Goal: Task Accomplishment & Management: Use online tool/utility

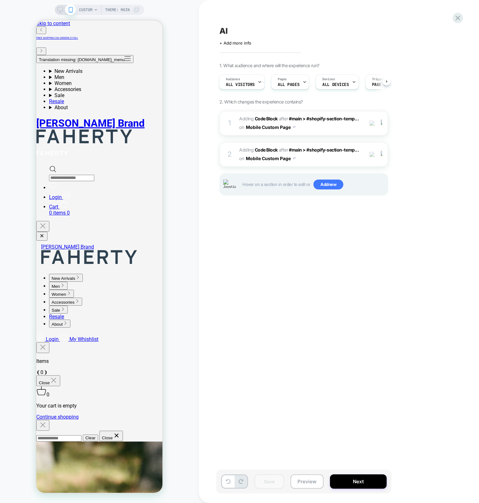
click at [190, 96] on div "CUSTOM Theme: MAIN" at bounding box center [99, 251] width 199 height 490
click at [228, 116] on div "1 Adding Code Block AFTER #main > #shopify-section-temp... #main > #shopify-sec…" at bounding box center [303, 123] width 169 height 25
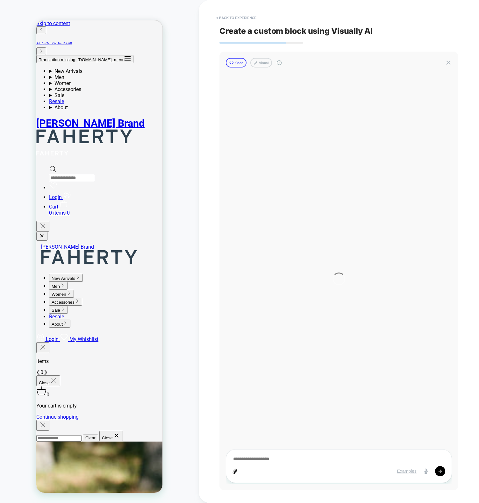
click at [238, 62] on button "Code" at bounding box center [236, 63] width 21 height 10
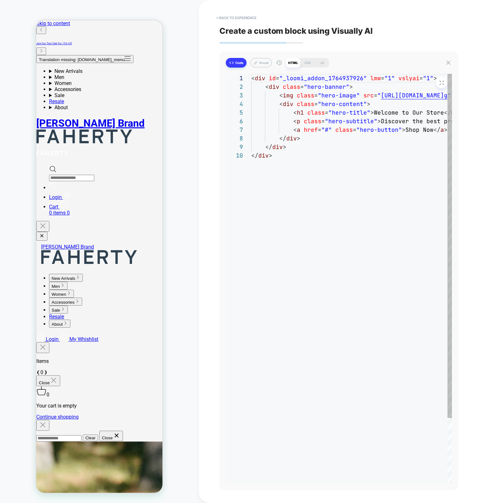
scroll to position [77, 0]
click at [239, 67] on button "Code" at bounding box center [236, 63] width 21 height 10
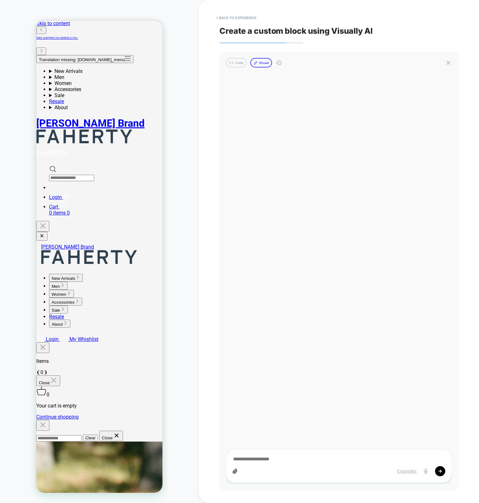
click at [265, 63] on button "Visual" at bounding box center [261, 63] width 22 height 10
type textarea "*"
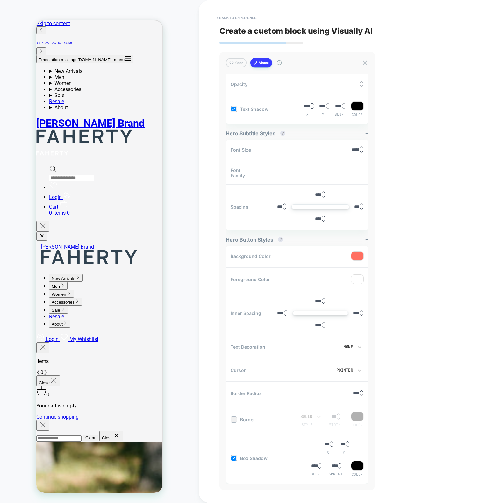
scroll to position [134, 0]
click at [250, 58] on button "Visual" at bounding box center [261, 63] width 22 height 10
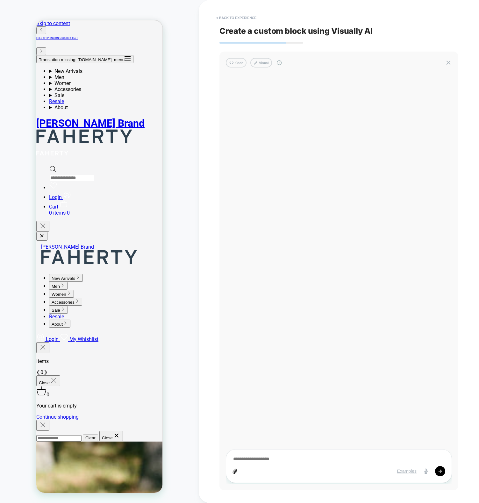
click at [250, 58] on button "Visual" at bounding box center [261, 63] width 22 height 10
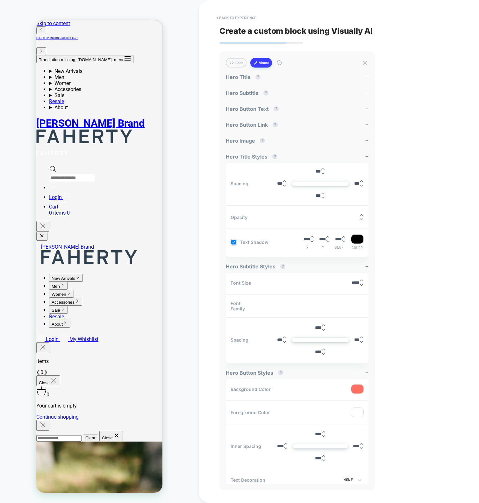
click at [250, 58] on button "Visual" at bounding box center [261, 63] width 22 height 10
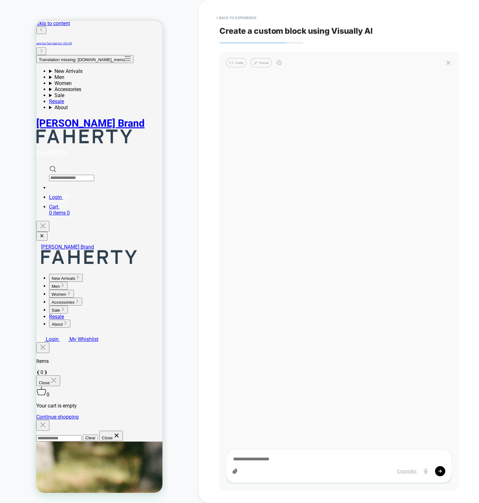
click at [250, 58] on button "Visual" at bounding box center [261, 63] width 22 height 10
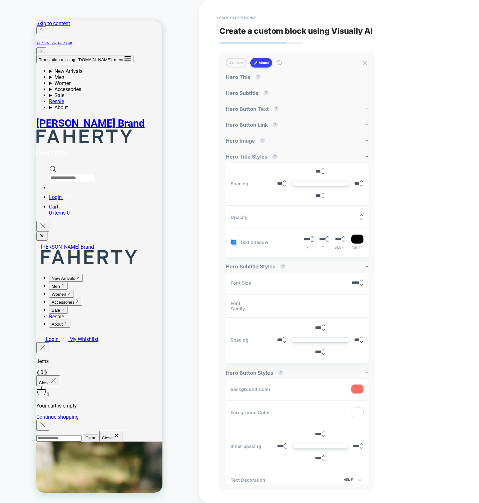
click at [250, 58] on button "Visual" at bounding box center [261, 63] width 22 height 10
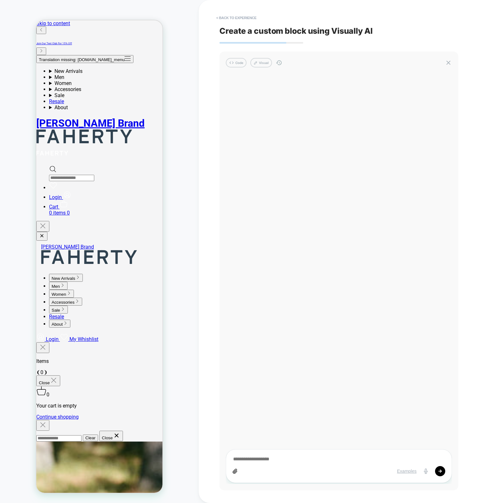
click at [250, 58] on button "Visual" at bounding box center [261, 63] width 22 height 10
type textarea "*"
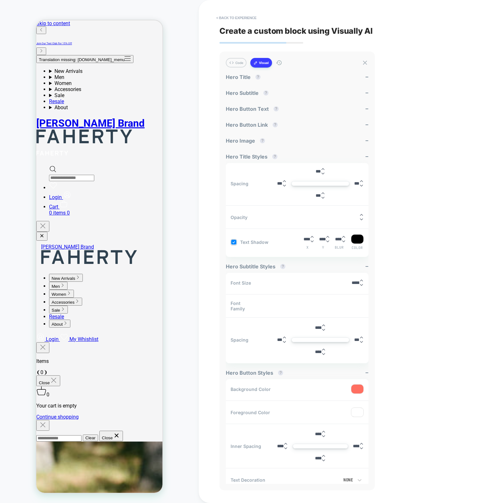
drag, startPoint x: 407, startPoint y: 211, endPoint x: 392, endPoint y: 206, distance: 15.9
click at [407, 211] on div "< Back to experience Create a custom block using Visually AI Code Visual Exampl…" at bounding box center [338, 251] width 239 height 503
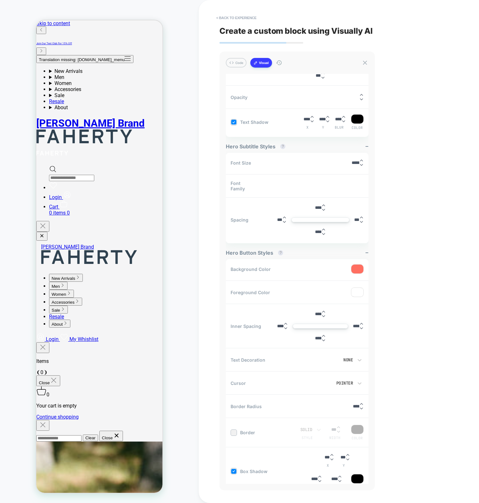
scroll to position [196, 0]
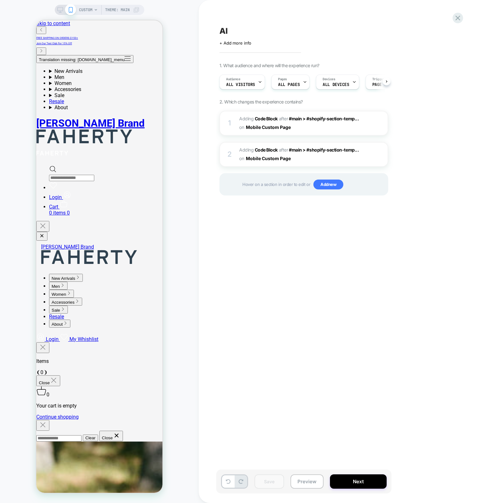
scroll to position [0, 0]
click at [261, 120] on b "Code Block" at bounding box center [266, 118] width 23 height 5
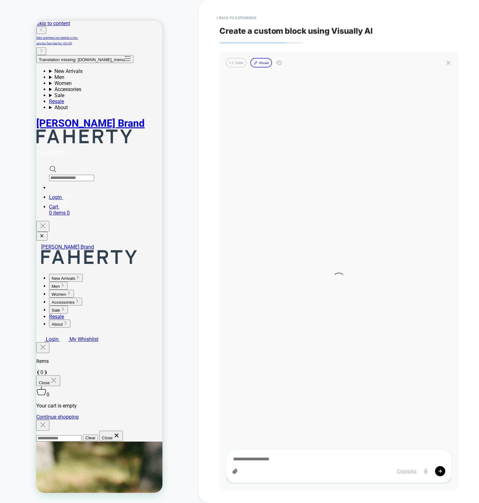
click at [259, 63] on button "Visual" at bounding box center [261, 63] width 22 height 10
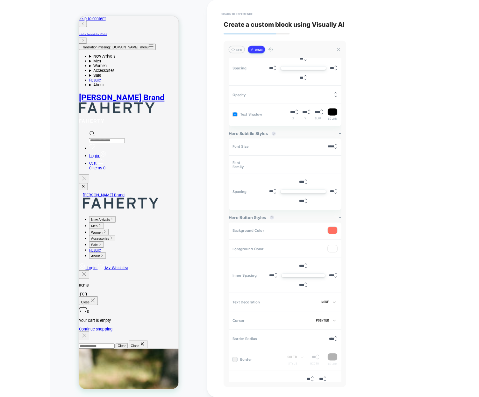
scroll to position [0, 0]
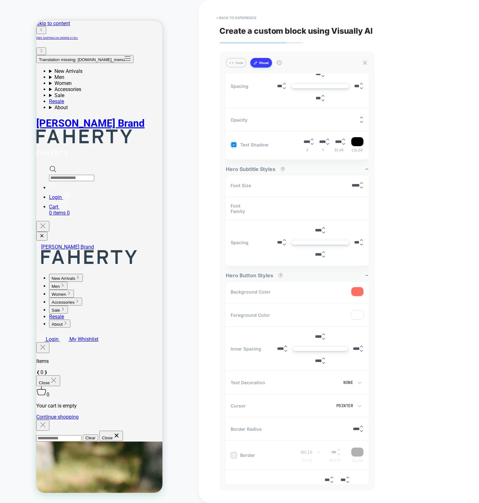
click at [277, 63] on icon at bounding box center [279, 63] width 6 height 6
click at [184, 58] on div "CUSTOM Theme: MAIN" at bounding box center [99, 251] width 199 height 490
drag, startPoint x: 322, startPoint y: 211, endPoint x: 318, endPoint y: 211, distance: 3.2
click at [318, 211] on div "SuisseIntl, sans-serif" at bounding box center [415, 209] width 341 height 12
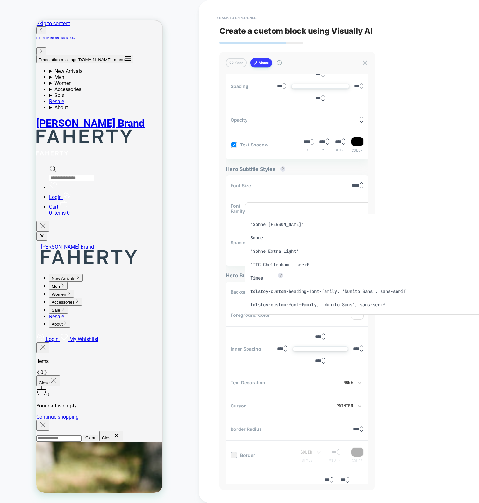
click at [317, 211] on div at bounding box center [239, 251] width 479 height 503
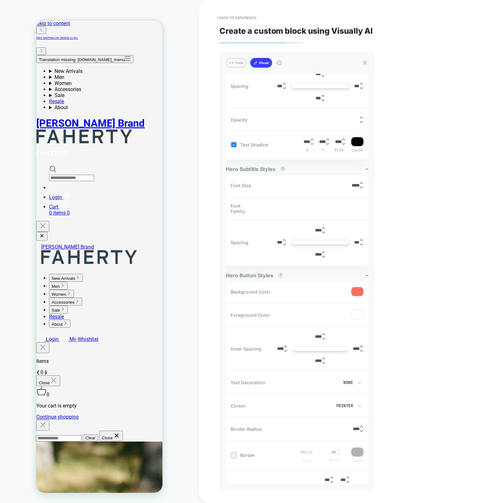
click at [301, 212] on div "SuisseIntl, sans-serif" at bounding box center [415, 209] width 341 height 12
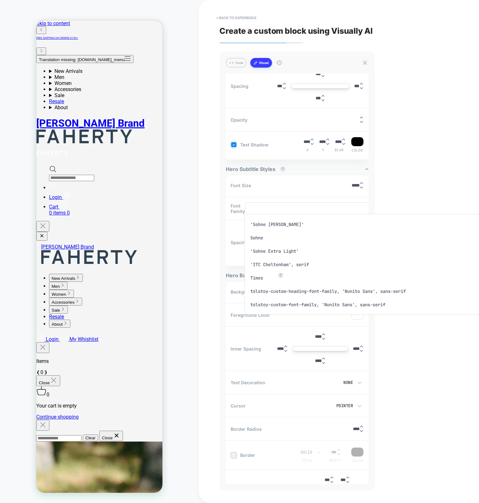
click at [296, 207] on div at bounding box center [239, 251] width 479 height 503
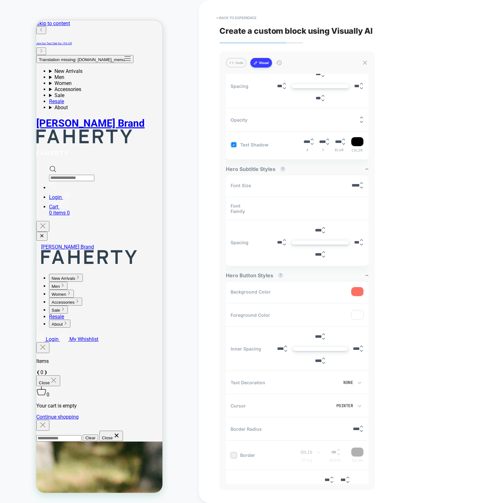
click at [328, 213] on div "SuisseIntl, sans-serif" at bounding box center [415, 209] width 341 height 12
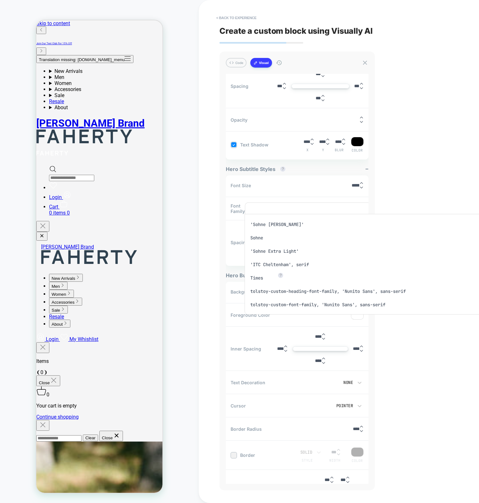
click at [323, 209] on div at bounding box center [239, 251] width 479 height 503
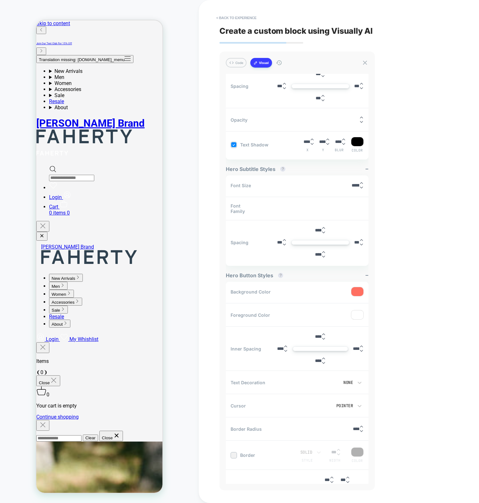
click at [323, 208] on div "SuisseIntl, sans-serif" at bounding box center [412, 208] width 326 height 5
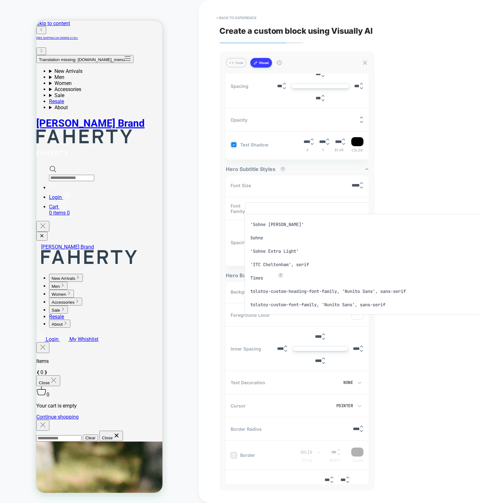
click at [323, 208] on div at bounding box center [239, 251] width 479 height 503
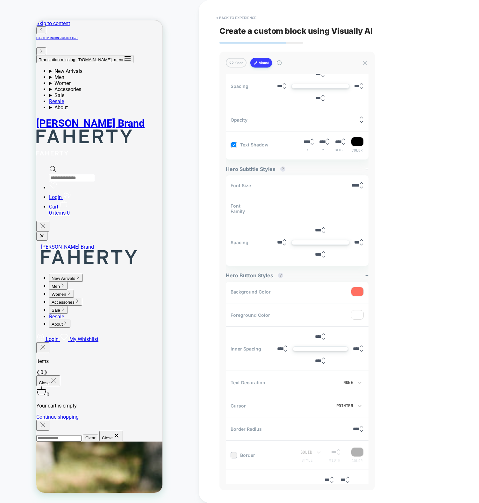
click at [333, 210] on div "SuisseIntl, sans-serif" at bounding box center [412, 208] width 326 height 5
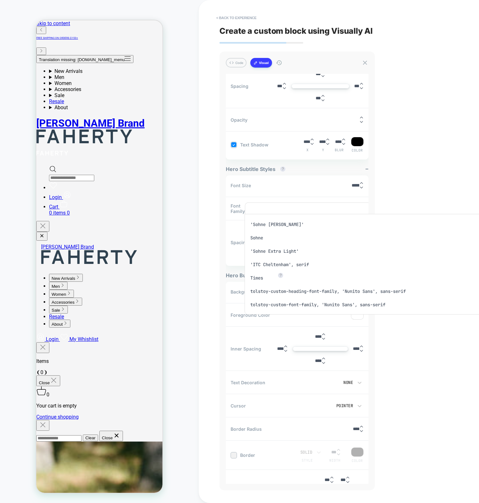
click at [329, 209] on div at bounding box center [239, 251] width 479 height 503
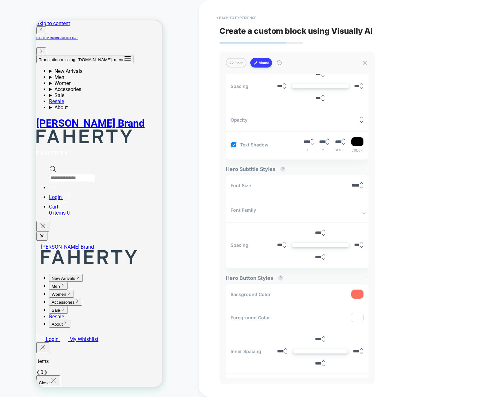
click at [328, 211] on div "Font Family SuisseIntl, sans-serif" at bounding box center [297, 210] width 143 height 22
click at [365, 210] on icon at bounding box center [364, 213] width 6 height 6
click at [361, 212] on div at bounding box center [239, 198] width 479 height 397
click at [362, 211] on icon at bounding box center [364, 213] width 6 height 6
click at [362, 210] on div at bounding box center [239, 198] width 479 height 397
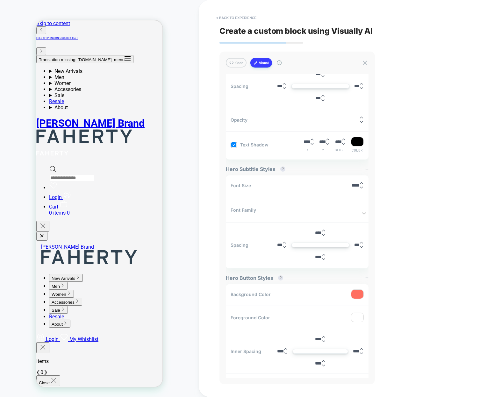
click at [338, 212] on div "Font Family SuisseIntl, sans-serif" at bounding box center [297, 210] width 143 height 22
drag, startPoint x: 352, startPoint y: 211, endPoint x: 364, endPoint y: 209, distance: 12.6
click at [352, 211] on div "Font Family SuisseIntl, sans-serif" at bounding box center [297, 210] width 143 height 22
click at [364, 210] on div "SuisseIntl, sans-serif" at bounding box center [362, 210] width 4 height 15
click at [362, 212] on div at bounding box center [239, 198] width 479 height 397
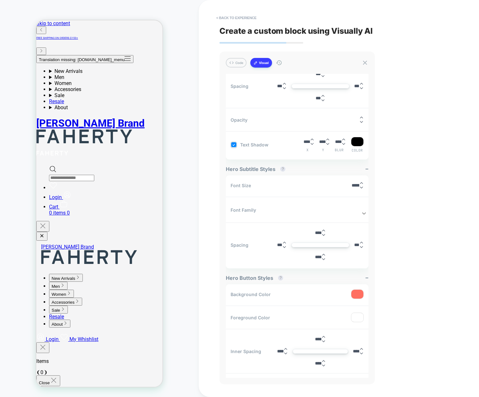
click at [363, 211] on icon at bounding box center [364, 213] width 6 height 6
click at [363, 211] on div at bounding box center [239, 198] width 479 height 397
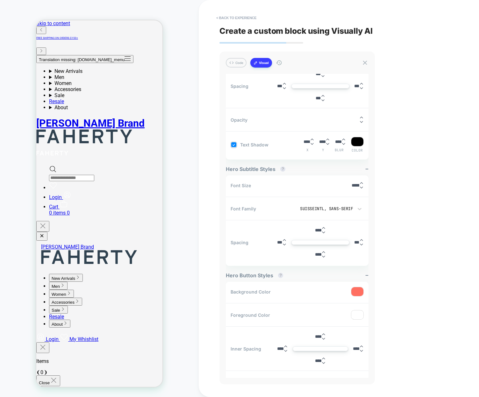
click at [340, 208] on div "SuisseIntl, sans-serif" at bounding box center [317, 208] width 71 height 5
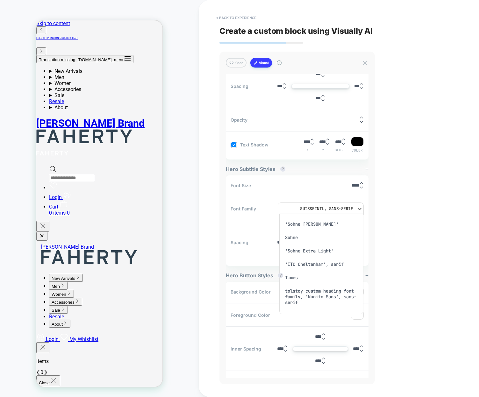
click at [335, 208] on div at bounding box center [239, 198] width 479 height 397
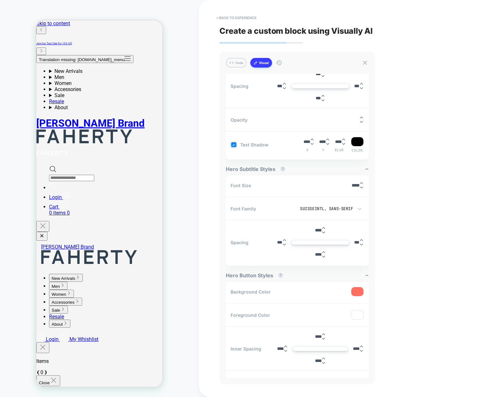
click at [348, 208] on div "SuisseIntl, sans-serif" at bounding box center [317, 208] width 71 height 5
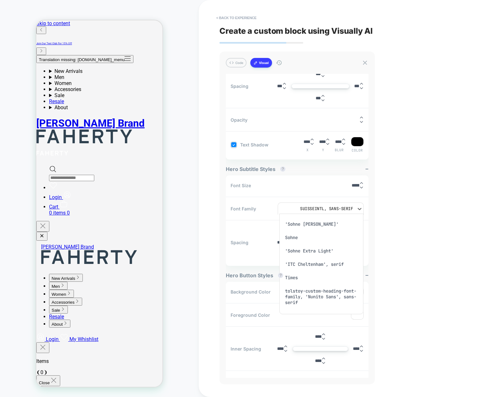
click at [328, 296] on div "tolstoy-custom-heading-font-family, 'Nunito Sans', sans-serif" at bounding box center [321, 296] width 79 height 25
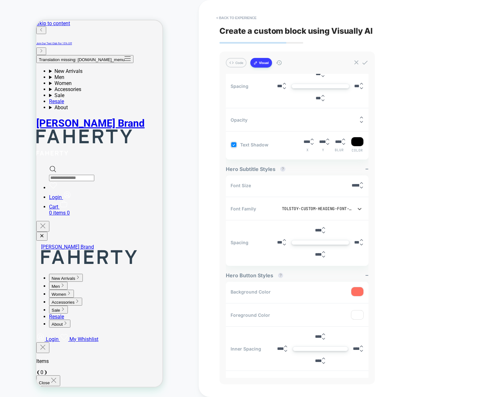
click at [321, 207] on div "tolstoy-custom-heading-font-family, 'Nunito Sans', sans-serif" at bounding box center [317, 208] width 71 height 5
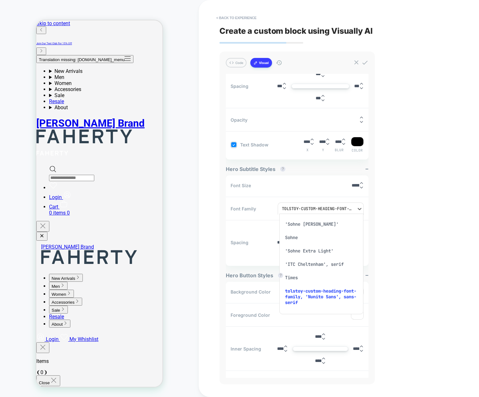
click at [316, 227] on div "'Sohne Light'" at bounding box center [321, 224] width 79 height 13
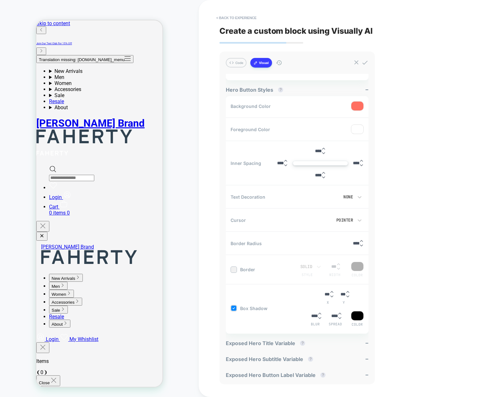
scroll to position [302, 0]
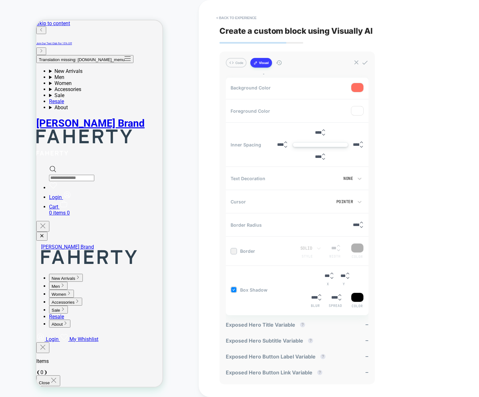
click at [216, 252] on div "< Back to experience Create a custom block using Visually AI Code Visual Exampl…" at bounding box center [339, 198] width 280 height 397
click at [408, 267] on div "< Back to experience Create a custom block using Visually AI Code Visual Exampl…" at bounding box center [338, 198] width 239 height 397
click at [297, 44] on div "< Back to experience Create a custom block using Visually AI Code Visual Exampl…" at bounding box center [338, 198] width 239 height 397
click at [282, 62] on icon at bounding box center [278, 63] width 5 height 5
click at [238, 64] on button "Code" at bounding box center [236, 63] width 21 height 10
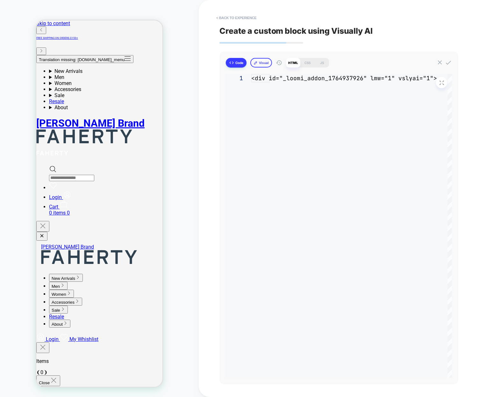
scroll to position [77, 0]
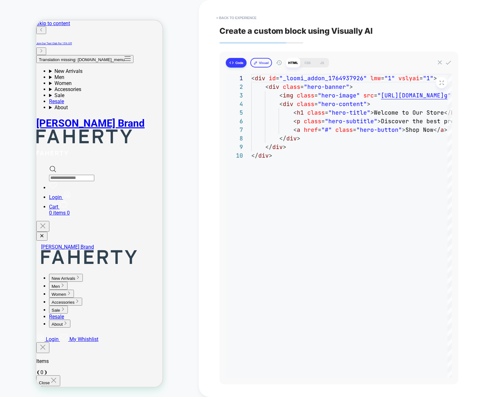
click at [260, 64] on button "Visual" at bounding box center [261, 63] width 22 height 10
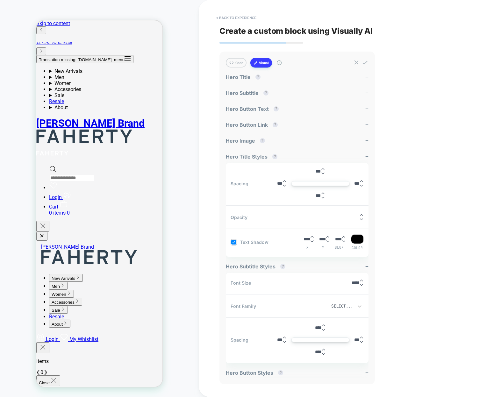
click at [426, 106] on div "< Back to experience Create a custom block using Visually AI Code Visual Exampl…" at bounding box center [338, 198] width 239 height 397
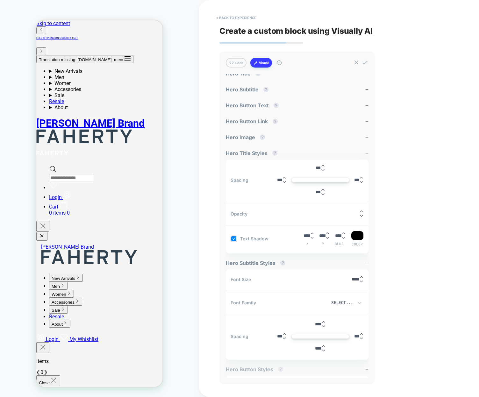
scroll to position [0, 0]
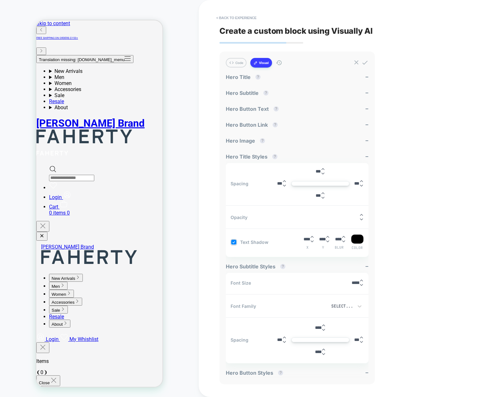
click at [421, 272] on div "< Back to experience Create a custom block using Visually AI Code Visual Exampl…" at bounding box center [338, 198] width 239 height 397
click at [353, 303] on div "Select..." at bounding box center [318, 306] width 78 height 7
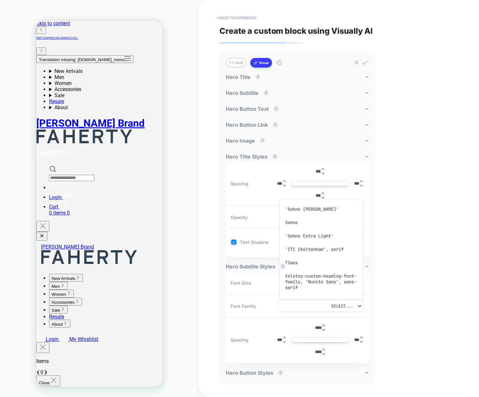
scroll to position [25, 0]
click at [312, 243] on div "Times" at bounding box center [321, 238] width 79 height 13
type textarea "*"
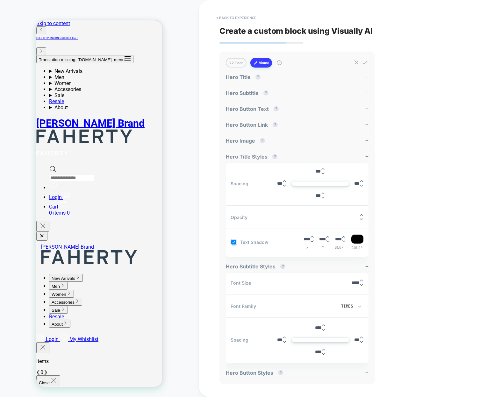
click at [399, 290] on div "< Back to experience Create a custom block using Visually AI Code Visual Exampl…" at bounding box center [338, 198] width 239 height 397
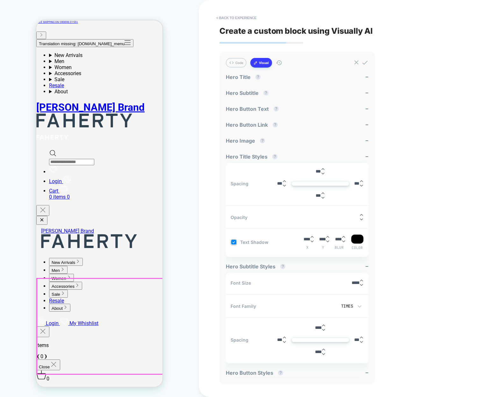
scroll to position [46, 0]
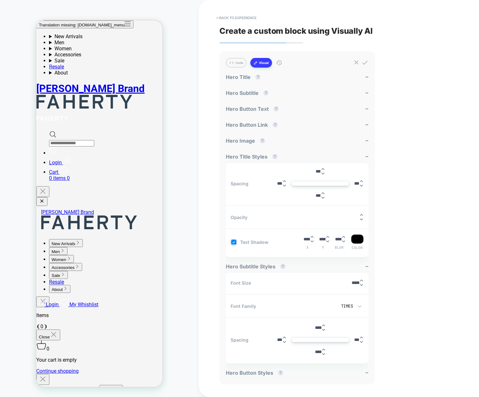
click at [187, 308] on div "CUSTOM Theme: MAIN" at bounding box center [99, 198] width 199 height 384
click at [412, 100] on div "< Back to experience Create a custom block using Visually AI Code Visual Exampl…" at bounding box center [338, 198] width 239 height 397
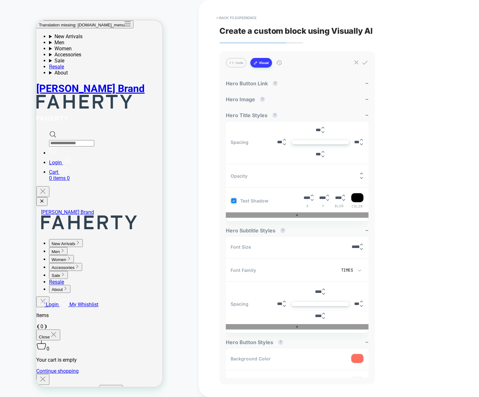
scroll to position [43, 0]
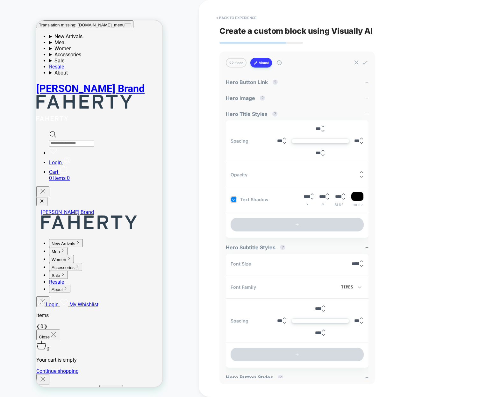
drag, startPoint x: 314, startPoint y: 225, endPoint x: 300, endPoint y: 229, distance: 14.5
click at [314, 225] on button "+" at bounding box center [297, 225] width 133 height 14
click at [299, 223] on button "+" at bounding box center [297, 225] width 133 height 14
click at [329, 222] on button "+" at bounding box center [297, 225] width 133 height 14
click at [413, 219] on div "< Back to experience Create a custom block using Visually AI Code Visual Exampl…" at bounding box center [338, 198] width 239 height 397
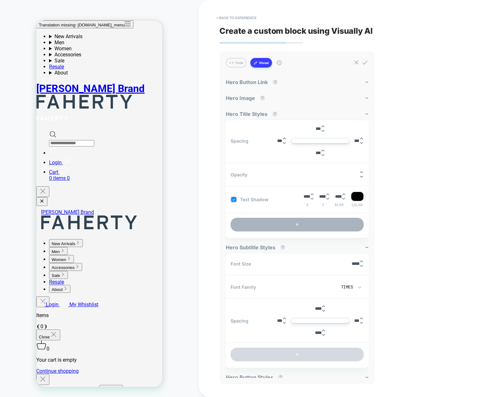
click at [330, 224] on button "+" at bounding box center [297, 225] width 133 height 14
click at [306, 223] on button "+" at bounding box center [297, 225] width 133 height 14
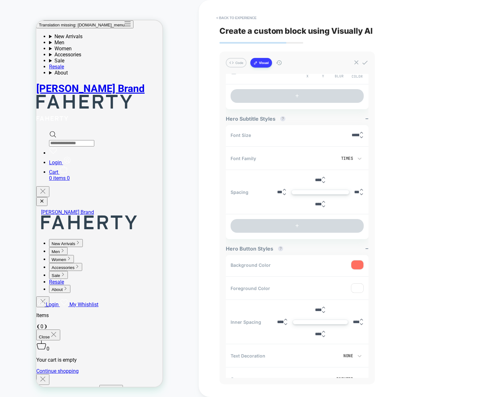
scroll to position [47, 0]
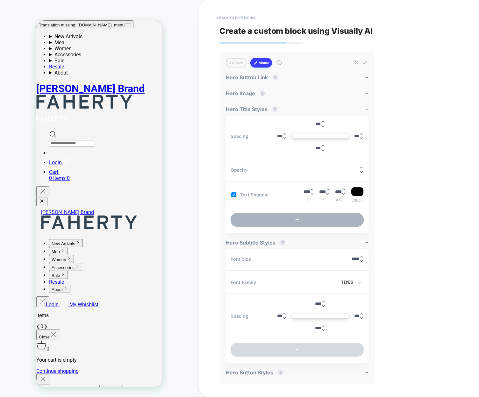
click at [296, 220] on button "+" at bounding box center [297, 220] width 133 height 14
click at [296, 221] on button "+" at bounding box center [297, 220] width 133 height 14
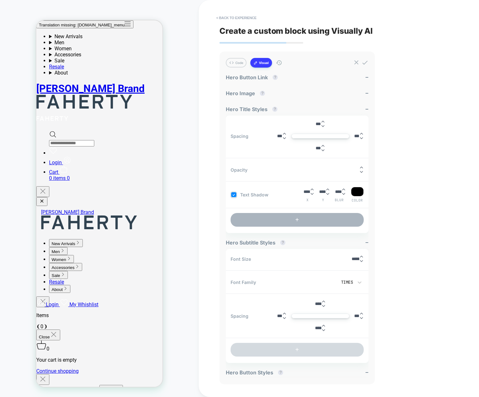
click at [286, 222] on button "+" at bounding box center [297, 220] width 133 height 14
click at [295, 213] on button "+" at bounding box center [297, 220] width 133 height 14
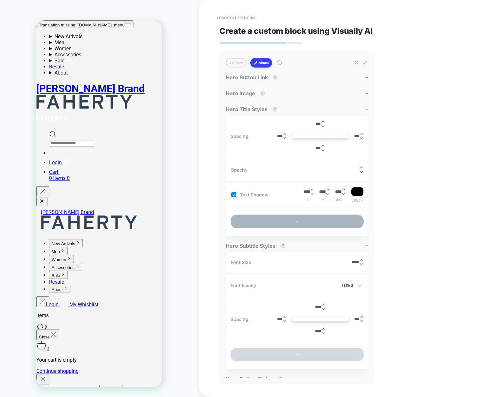
click at [295, 223] on button "+" at bounding box center [297, 222] width 133 height 14
click at [280, 221] on button "+" at bounding box center [297, 222] width 133 height 14
click at [279, 221] on button "+" at bounding box center [297, 222] width 133 height 14
click at [279, 222] on button "+" at bounding box center [297, 222] width 133 height 14
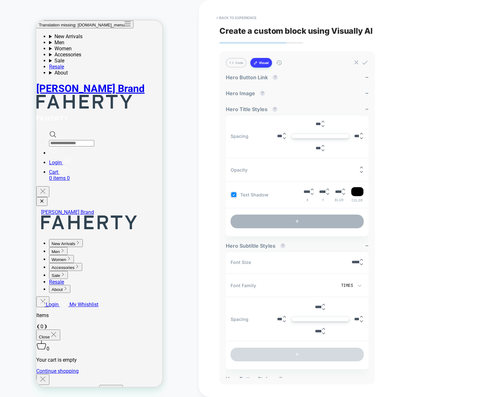
drag, startPoint x: 280, startPoint y: 222, endPoint x: 241, endPoint y: 214, distance: 39.2
click at [280, 222] on button "+" at bounding box center [297, 222] width 133 height 14
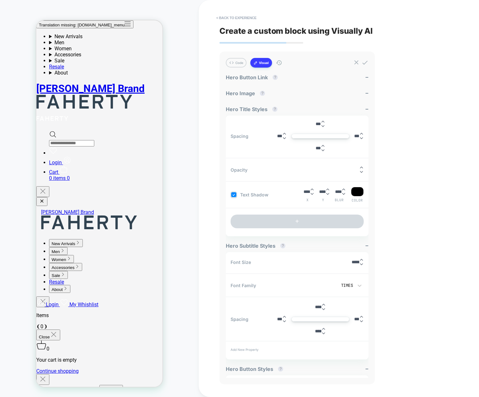
scroll to position [59, 0]
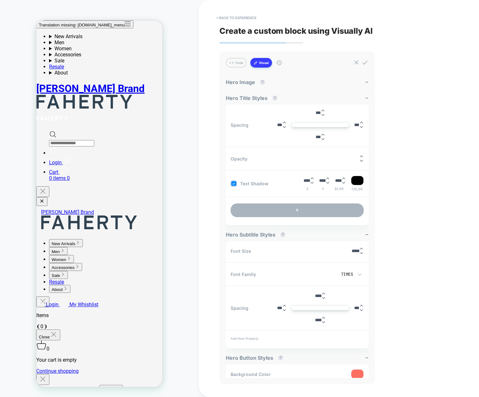
click at [272, 209] on button "+" at bounding box center [297, 210] width 133 height 14
click at [297, 205] on button "+" at bounding box center [297, 210] width 133 height 14
click at [296, 205] on button "+" at bounding box center [297, 210] width 133 height 14
click at [296, 204] on button "+" at bounding box center [297, 210] width 133 height 14
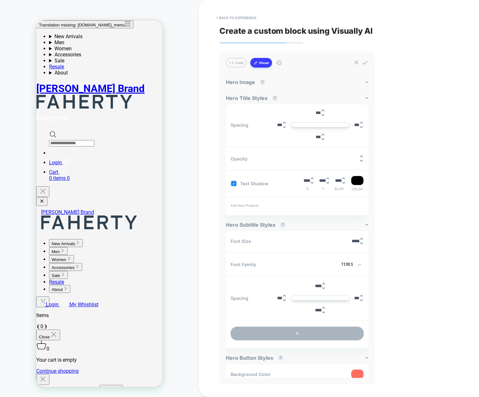
click at [279, 336] on button "+" at bounding box center [297, 334] width 133 height 14
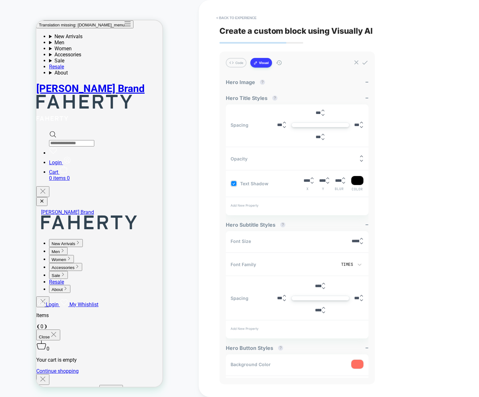
click at [250, 332] on div "Add New Property" at bounding box center [297, 328] width 143 height 13
click at [249, 331] on div "Add New Property" at bounding box center [297, 328] width 143 height 13
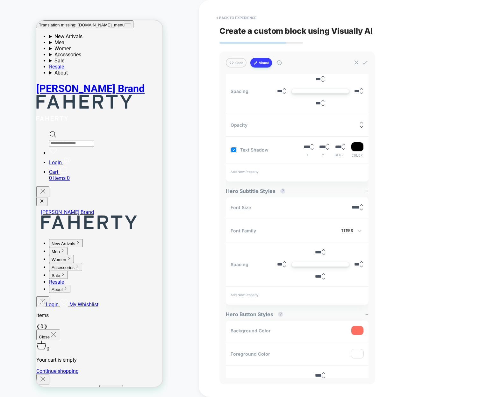
scroll to position [0, 0]
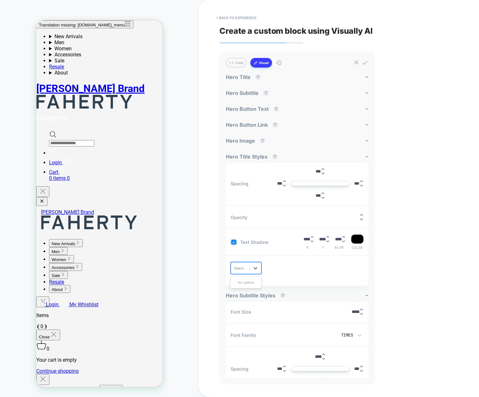
click at [246, 268] on div at bounding box center [240, 268] width 12 height 5
click at [282, 270] on div "Use Up and Down to choose options, press Enter to select the currently focused …" at bounding box center [297, 269] width 143 height 25
click at [246, 265] on div "Select..." at bounding box center [240, 268] width 18 height 8
click at [291, 270] on div "Use Up and Down to choose options, press Enter to select the currently focused …" at bounding box center [297, 269] width 143 height 25
click at [252, 268] on div at bounding box center [255, 267] width 11 height 11
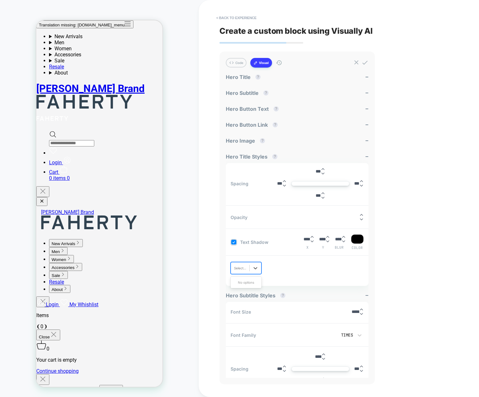
drag, startPoint x: 273, startPoint y: 276, endPoint x: 269, endPoint y: 277, distance: 4.2
click at [273, 276] on div "Use Up and Down to choose options, press Enter to select the currently focused …" at bounding box center [297, 269] width 143 height 25
click at [233, 266] on div "Select..." at bounding box center [240, 268] width 18 height 8
click at [196, 257] on div "CUSTOM Theme: MAIN" at bounding box center [99, 198] width 199 height 384
click at [252, 268] on icon at bounding box center [255, 268] width 6 height 6
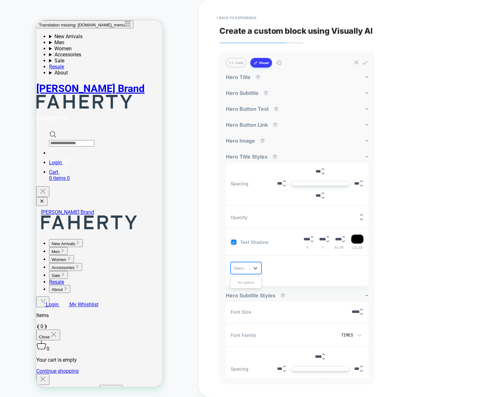
click at [291, 274] on div "Use Up and Down to choose options, press Enter to select the currently focused …" at bounding box center [297, 269] width 143 height 25
click at [242, 268] on div at bounding box center [240, 268] width 12 height 5
click at [293, 277] on div "Use Up and Down to choose options, press Enter to select the currently focused …" at bounding box center [297, 269] width 143 height 25
click at [241, 268] on div at bounding box center [240, 268] width 12 height 5
click at [328, 271] on div "Use Up and Down to choose options, press Enter to select the currently focused …" at bounding box center [297, 269] width 143 height 25
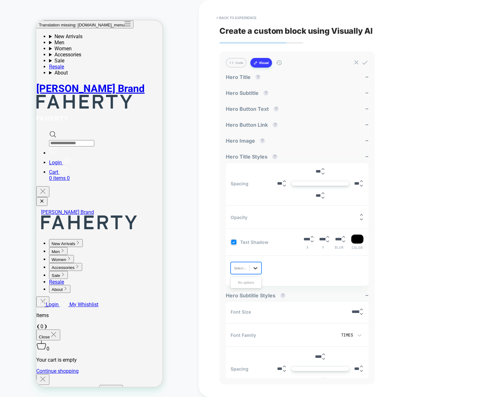
click at [253, 272] on div at bounding box center [255, 267] width 11 height 11
click at [299, 274] on div "Use Up and Down to choose options, press Enter to select the currently focused …" at bounding box center [297, 269] width 143 height 25
drag, startPoint x: 257, startPoint y: 269, endPoint x: 261, endPoint y: 269, distance: 3.5
click at [257, 269] on icon at bounding box center [255, 268] width 6 height 6
drag, startPoint x: 314, startPoint y: 278, endPoint x: 193, endPoint y: 262, distance: 121.7
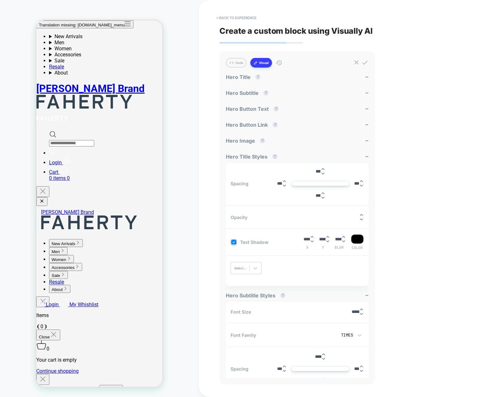
click at [314, 278] on div "Select..." at bounding box center [297, 269] width 143 height 25
click at [245, 269] on div at bounding box center [240, 268] width 12 height 5
type input "**"
click at [253, 270] on icon at bounding box center [255, 268] width 6 height 6
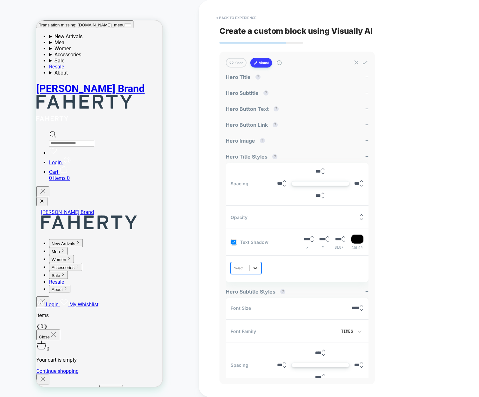
click at [255, 268] on icon at bounding box center [255, 268] width 6 height 6
click at [250, 301] on div "Background Color" at bounding box center [246, 297] width 31 height 13
click at [252, 269] on div "Background Color" at bounding box center [247, 268] width 26 height 5
click at [251, 307] on div "Outline Color" at bounding box center [263, 309] width 65 height 9
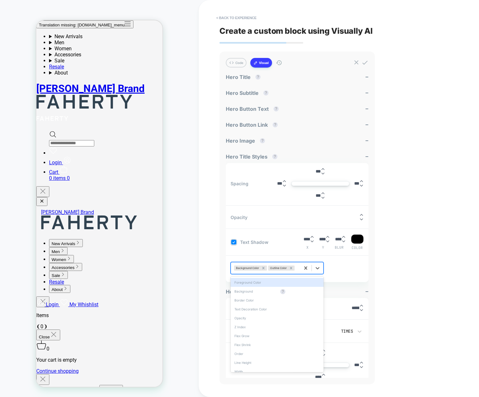
click at [300, 271] on div "Background Color Outline Color" at bounding box center [265, 268] width 69 height 8
click at [259, 339] on div "Flex Grow" at bounding box center [277, 336] width 93 height 9
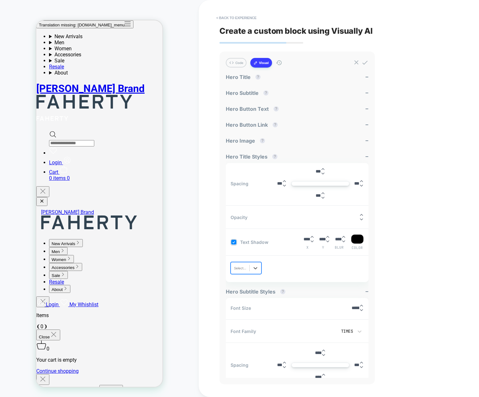
click at [244, 272] on div "Select..." at bounding box center [246, 268] width 31 height 12
click at [236, 311] on div "Background" at bounding box center [246, 307] width 31 height 9
click at [265, 270] on div "Background" at bounding box center [248, 268] width 34 height 8
click at [248, 352] on div "Flex Shrink" at bounding box center [260, 353] width 58 height 9
click at [310, 267] on icon at bounding box center [307, 268] width 6 height 6
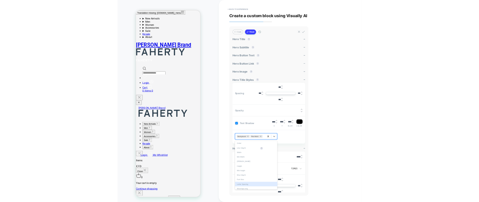
scroll to position [83, 0]
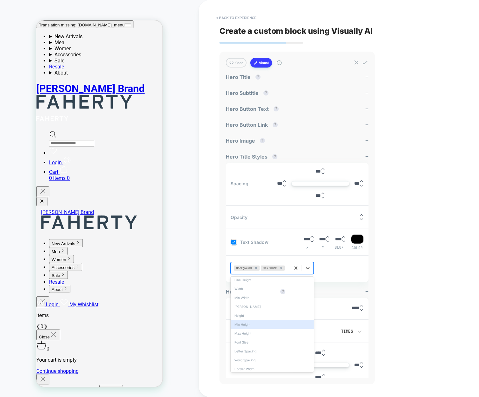
click at [255, 323] on div "Min Height" at bounding box center [272, 324] width 83 height 9
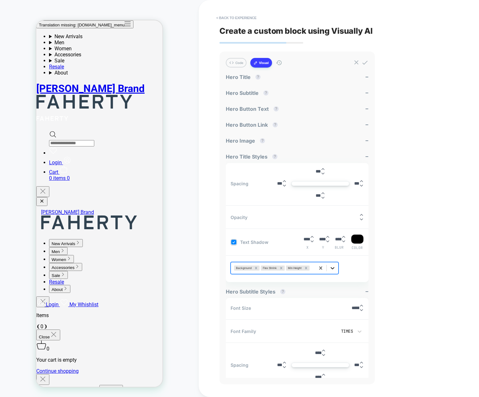
click at [333, 270] on icon at bounding box center [332, 268] width 6 height 6
click at [259, 362] on div "Line Height" at bounding box center [285, 362] width 108 height 9
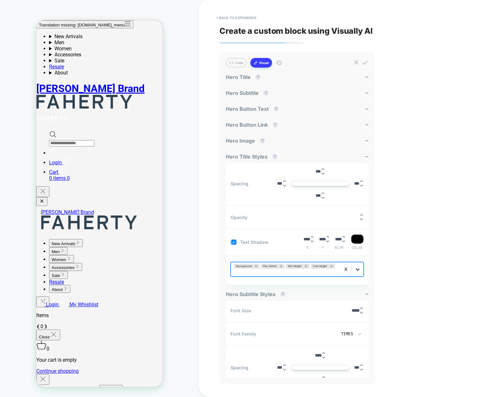
click at [358, 270] on icon at bounding box center [357, 269] width 6 height 6
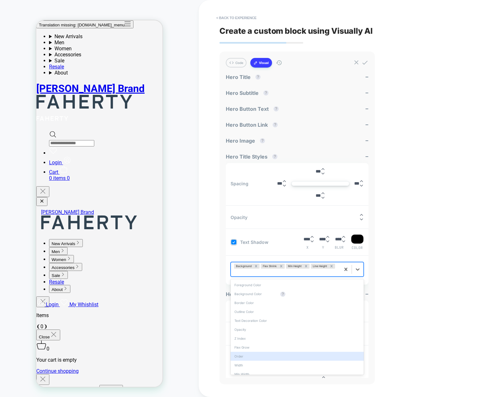
click at [267, 356] on div "Order" at bounding box center [297, 356] width 133 height 9
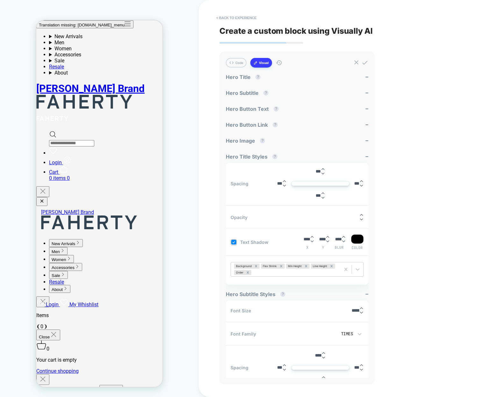
click at [389, 268] on div "< Back to experience Create a custom block using Visually AI Code Visual Exampl…" at bounding box center [338, 198] width 239 height 397
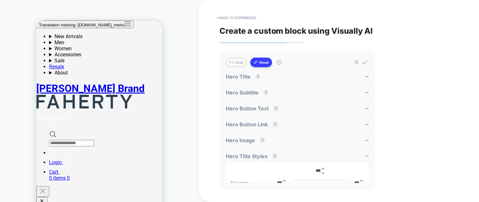
scroll to position [13, 0]
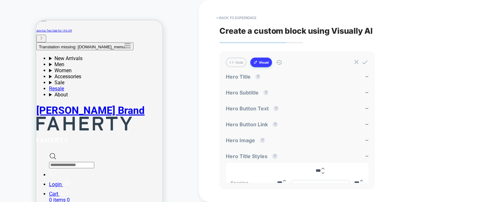
type textarea "*"
